Goal: Information Seeking & Learning: Learn about a topic

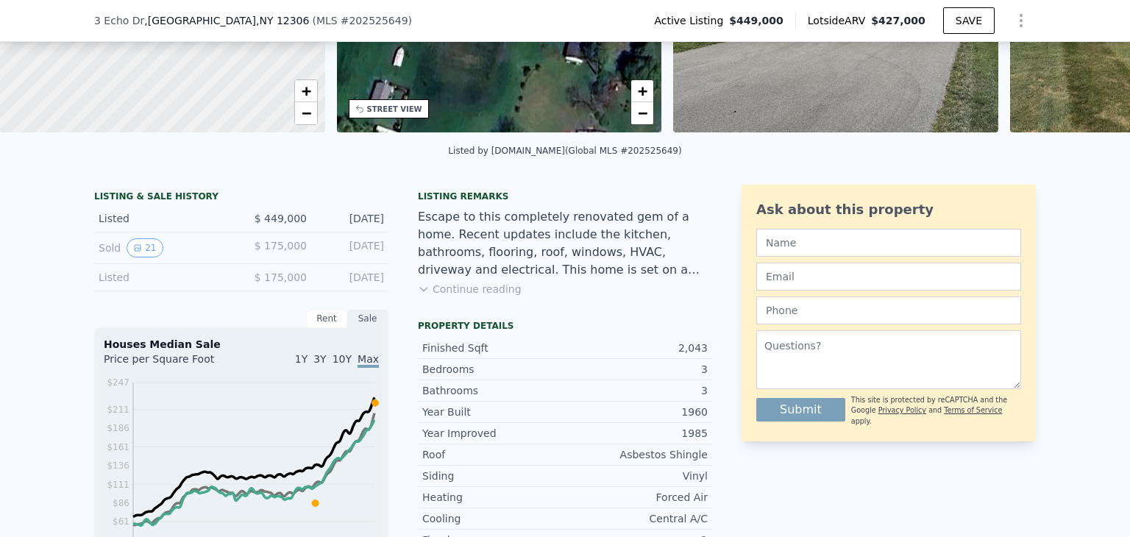
scroll to position [288, 0]
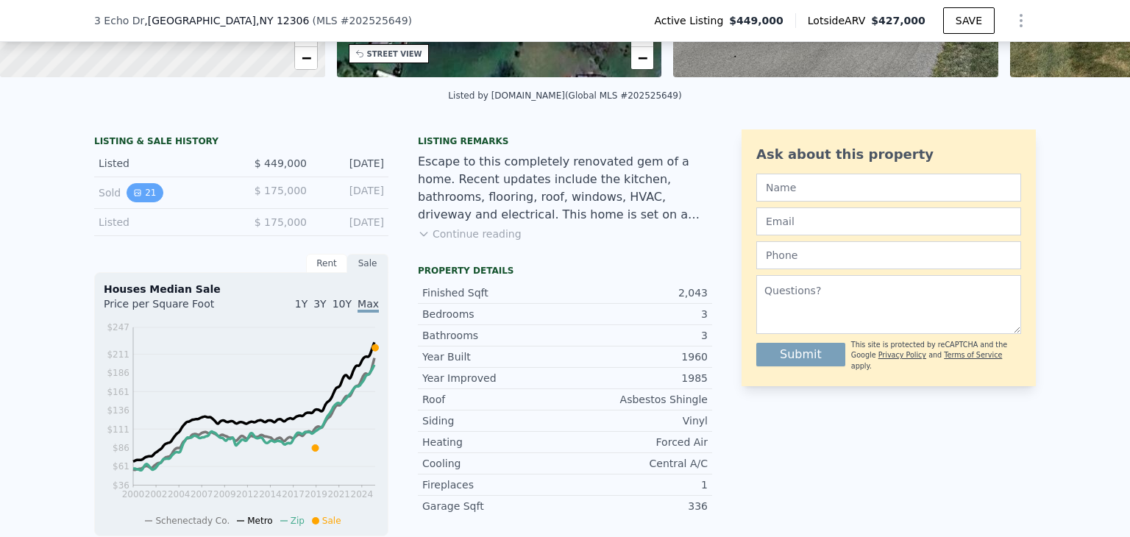
click at [135, 196] on icon "View historical data" at bounding box center [138, 193] width 6 height 6
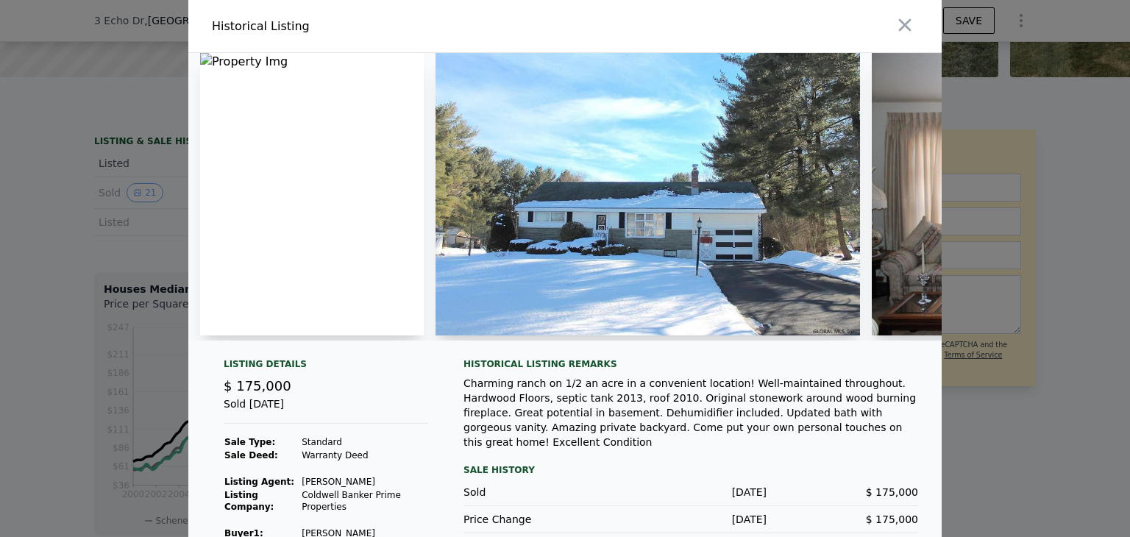
click at [675, 219] on img at bounding box center [648, 194] width 425 height 283
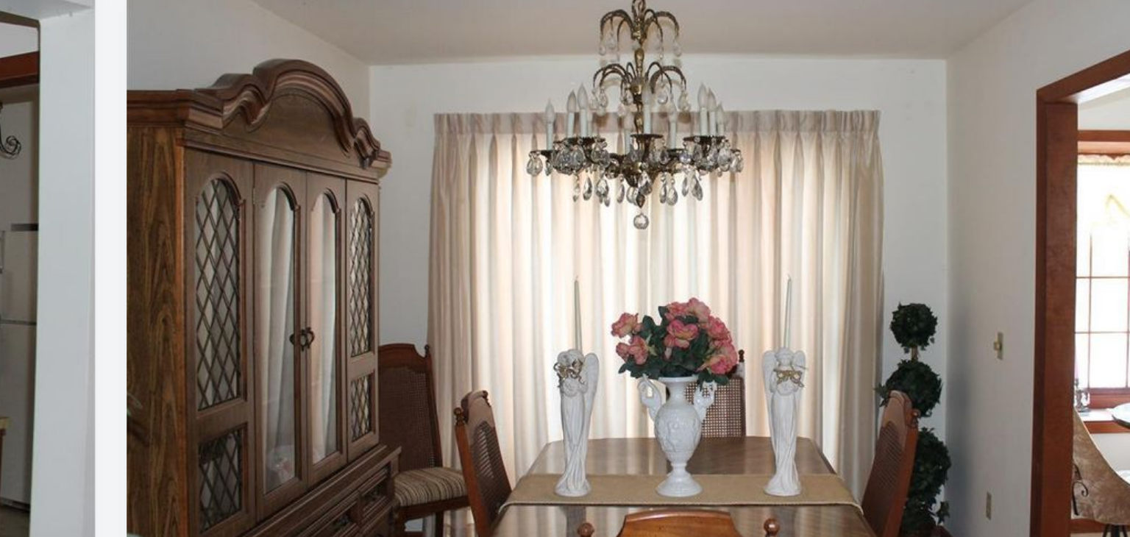
scroll to position [62, 0]
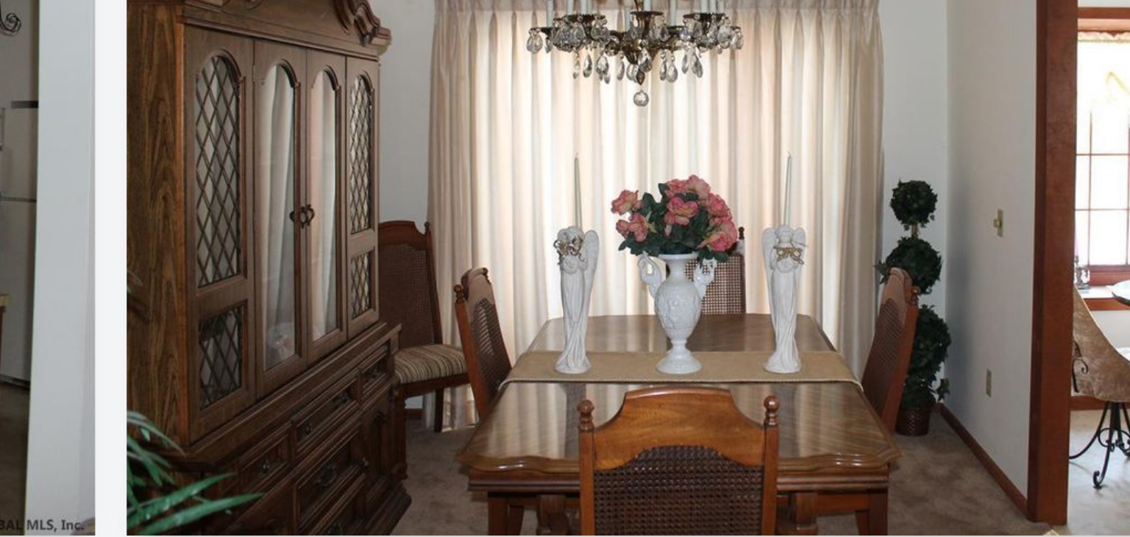
click at [718, 200] on img at bounding box center [672, 141] width 425 height 283
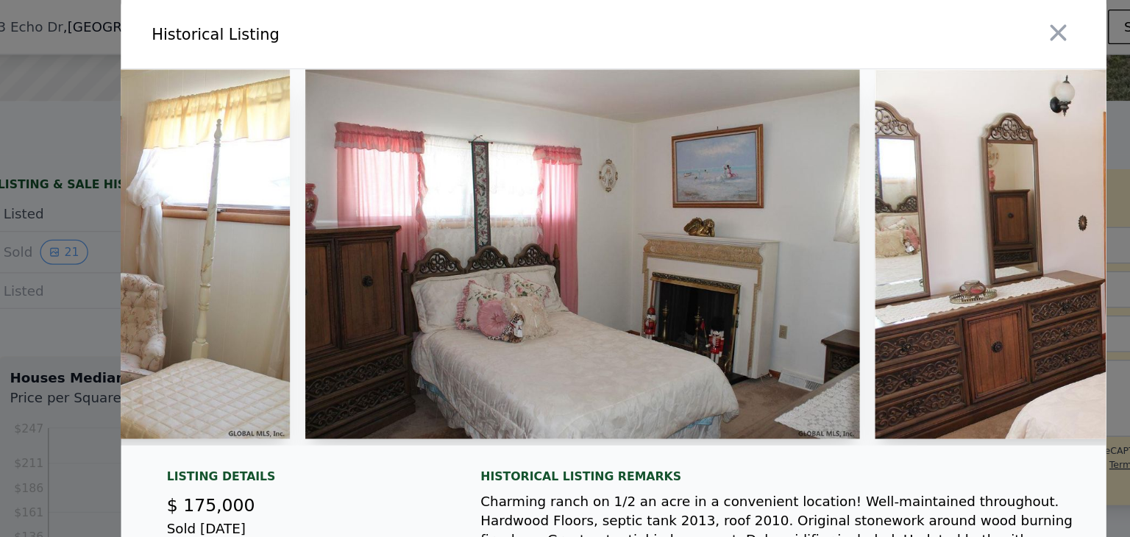
scroll to position [0, 6214]
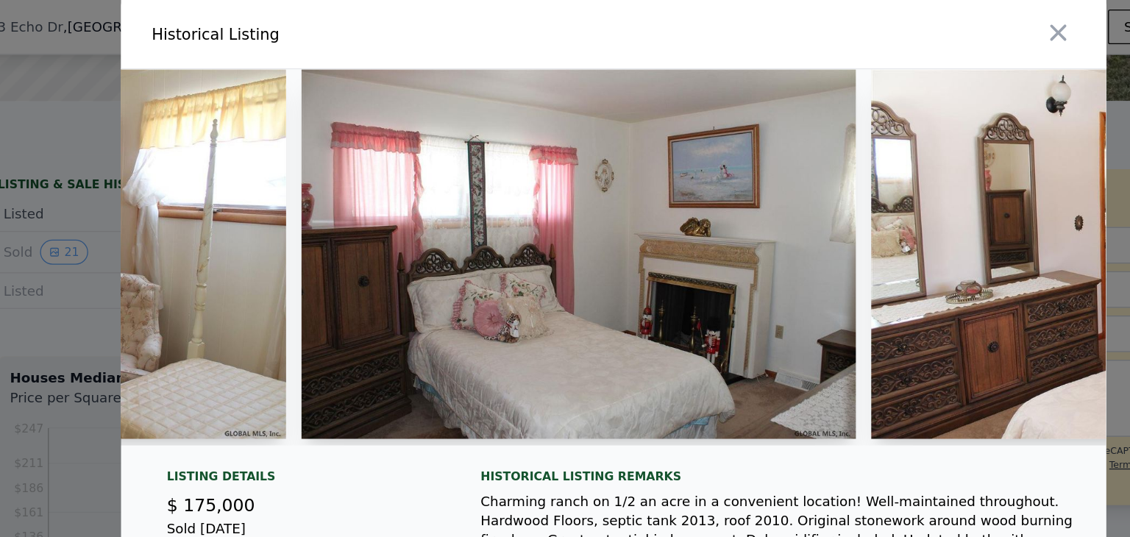
click at [834, 252] on img at bounding box center [974, 194] width 425 height 283
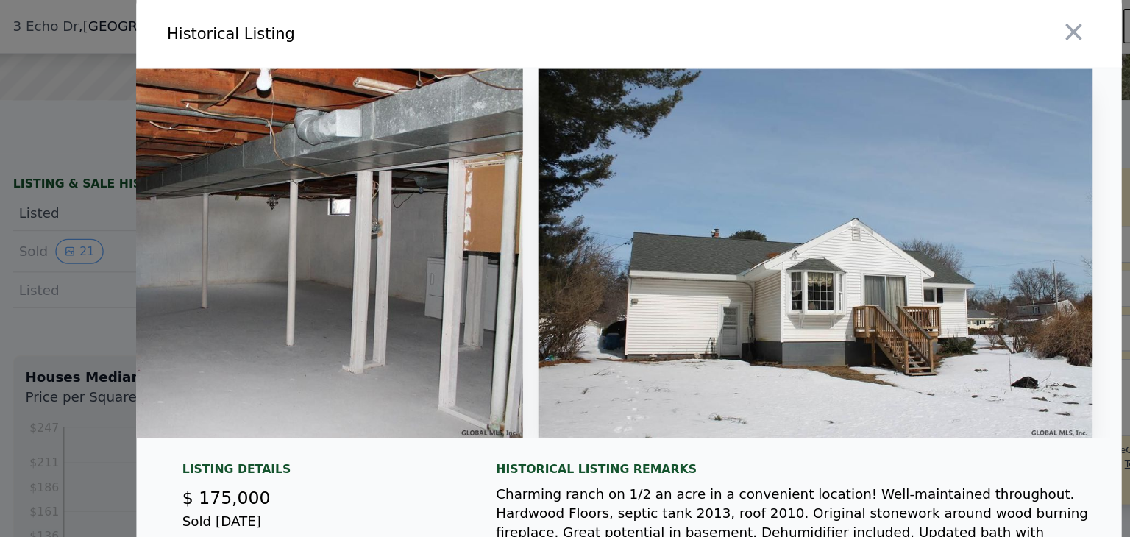
scroll to position [0, 8224]
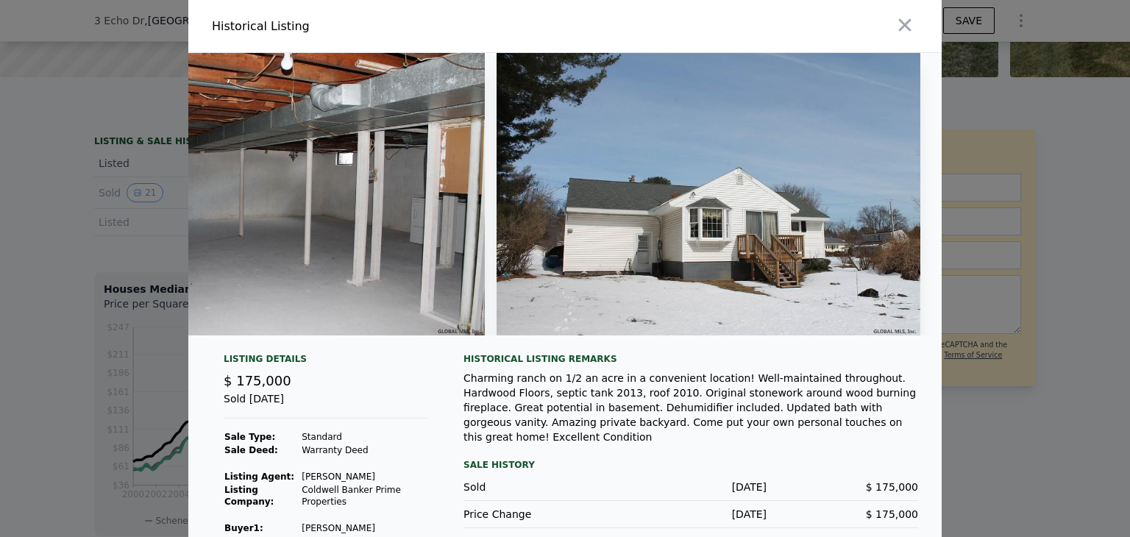
click at [755, 468] on div "Sale History" at bounding box center [691, 465] width 455 height 18
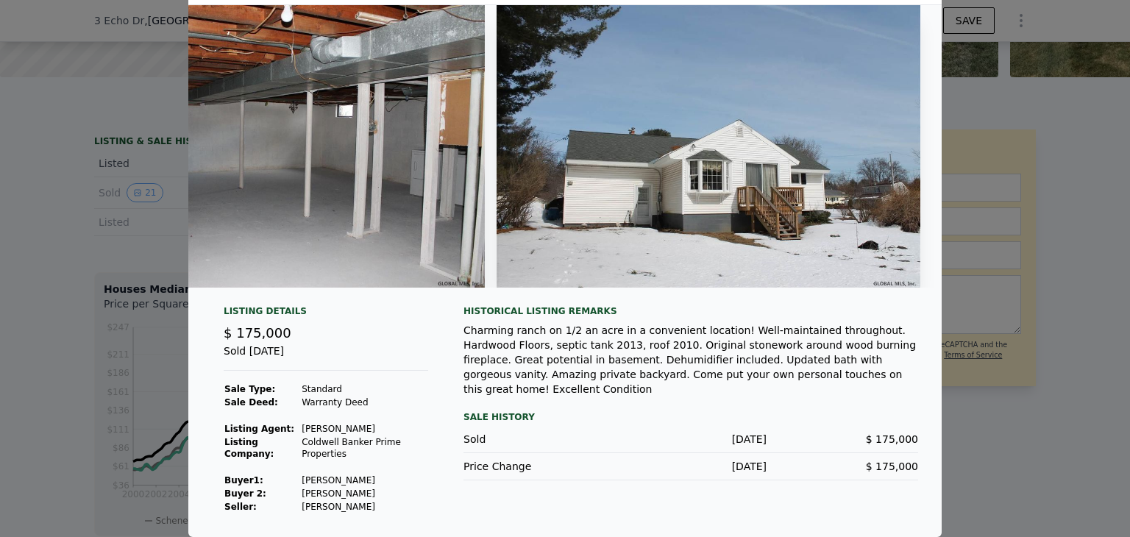
scroll to position [55, 0]
click at [1006, 274] on div at bounding box center [565, 268] width 1130 height 537
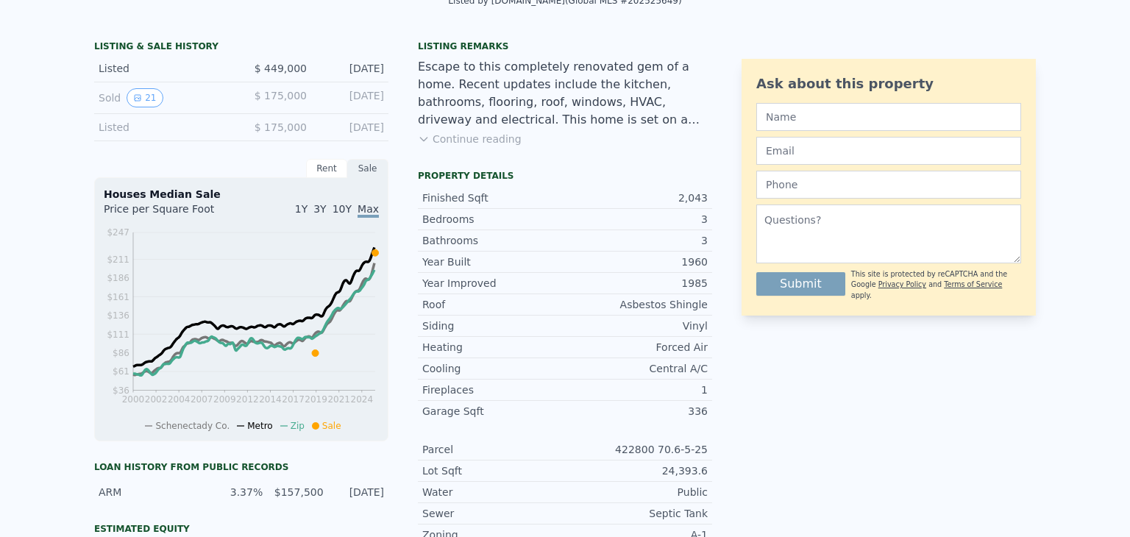
scroll to position [0, 0]
